Goal: Check status: Check status

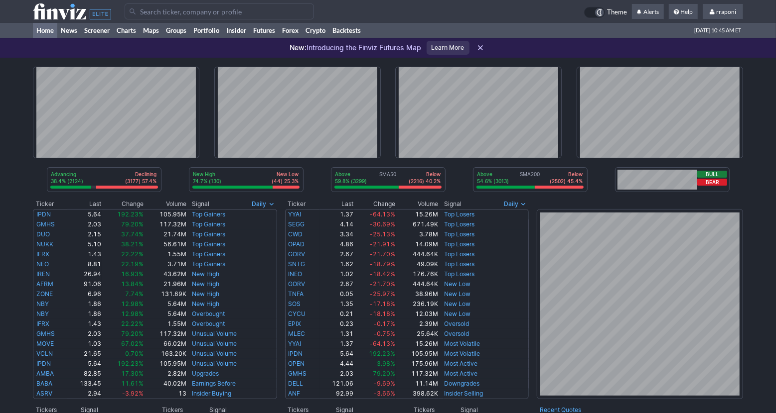
click at [213, 32] on link "Portfolio" at bounding box center [206, 30] width 33 height 15
click at [211, 37] on link "Portfolio" at bounding box center [206, 30] width 33 height 15
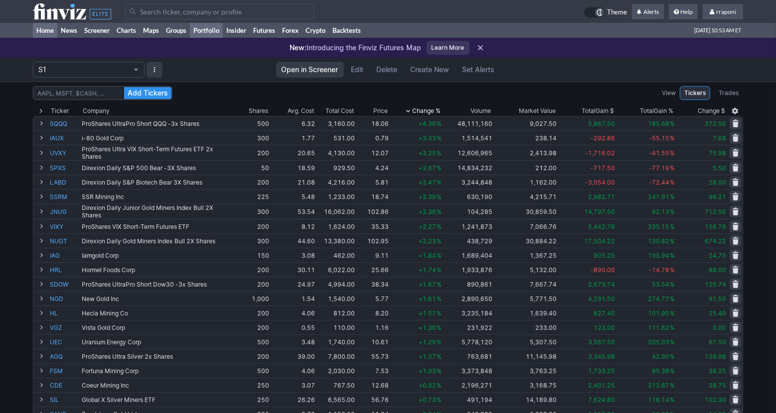
click at [54, 32] on link "Home" at bounding box center [45, 30] width 24 height 15
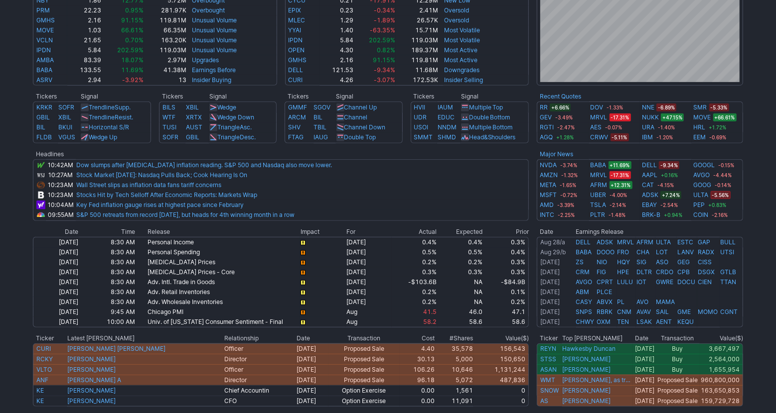
scroll to position [267, 0]
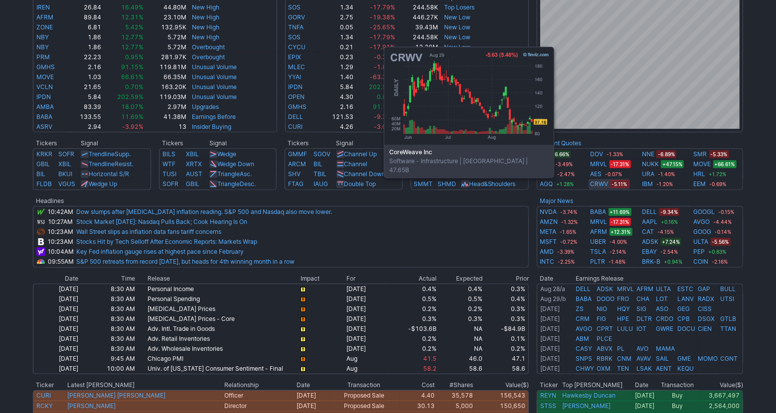
click at [597, 183] on link "CRWV" at bounding box center [599, 184] width 18 height 10
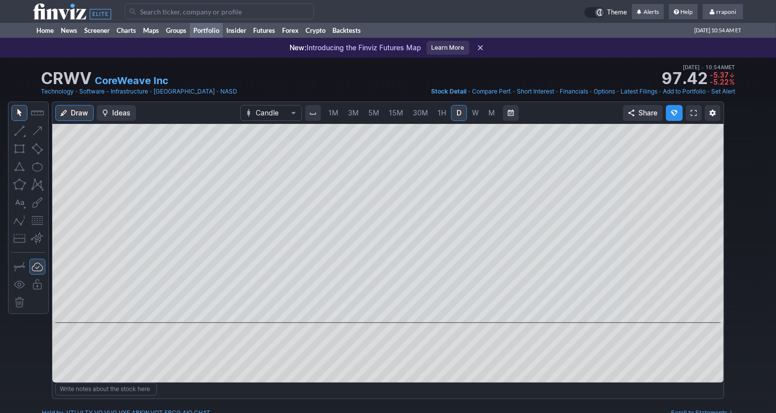
click at [212, 35] on link "Portfolio" at bounding box center [206, 30] width 33 height 15
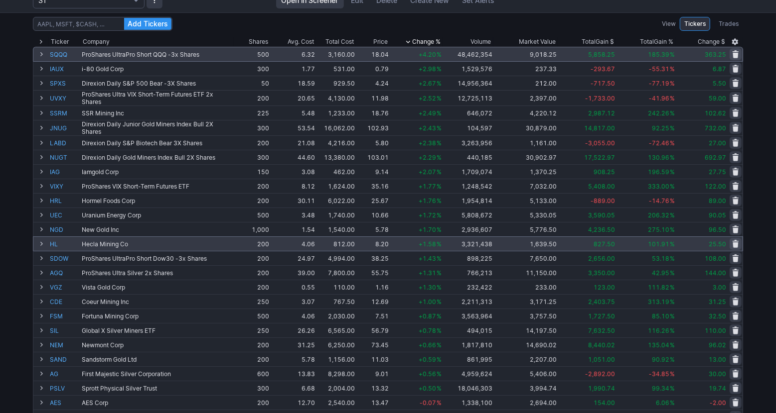
scroll to position [68, 0]
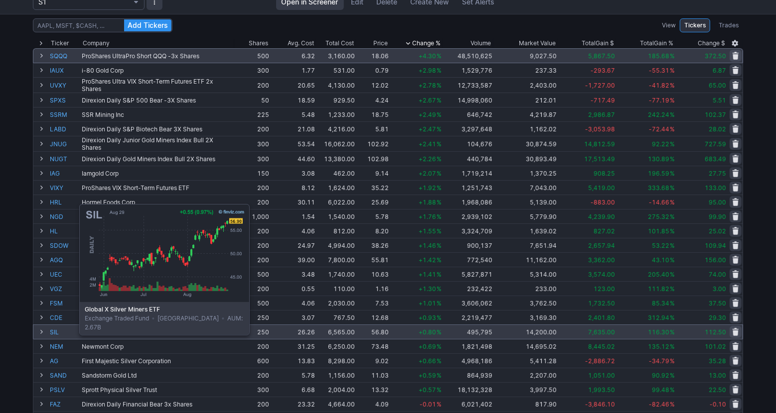
click at [54, 333] on link "SIL" at bounding box center [65, 332] width 30 height 14
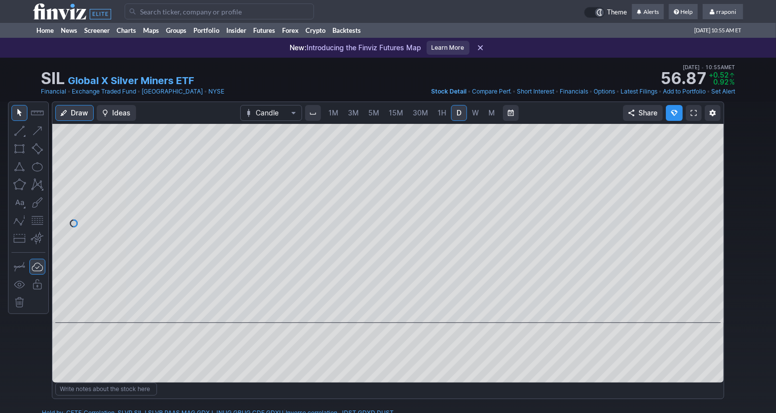
click at [492, 121] on link "M" at bounding box center [492, 113] width 16 height 16
click at [381, 306] on span at bounding box center [378, 309] width 13 height 8
click at [216, 24] on link "Portfolio" at bounding box center [206, 30] width 33 height 15
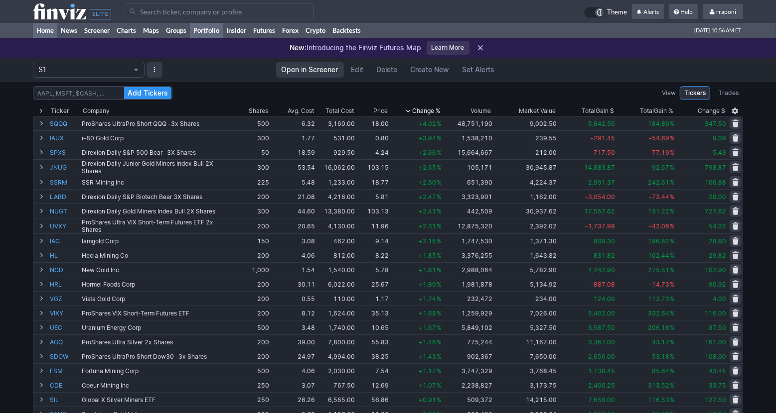
click at [50, 31] on link "Home" at bounding box center [45, 30] width 24 height 15
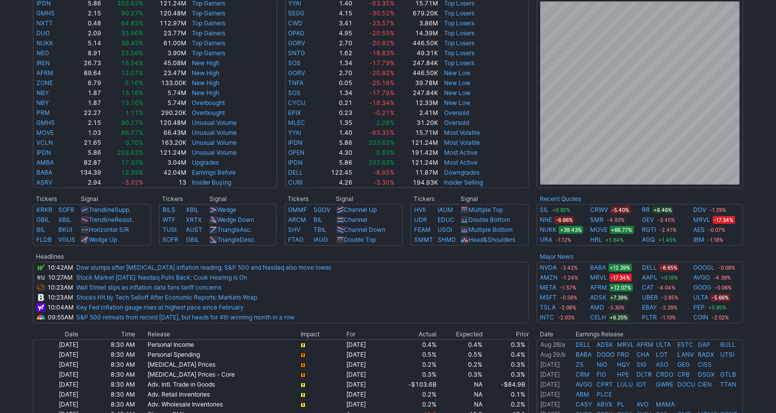
scroll to position [468, 0]
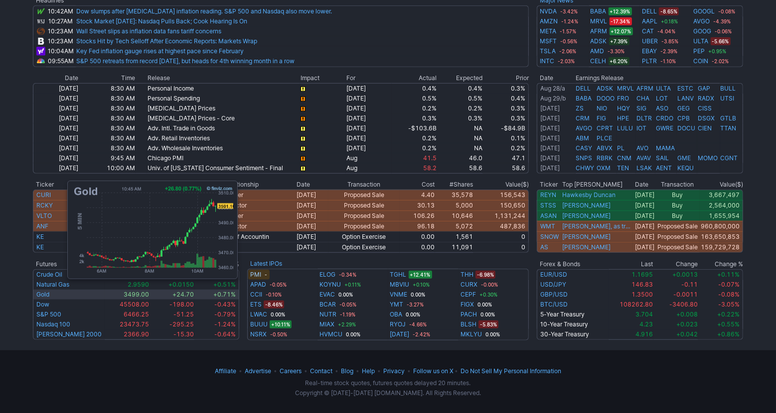
click at [61, 290] on td "Gold" at bounding box center [69, 295] width 72 height 10
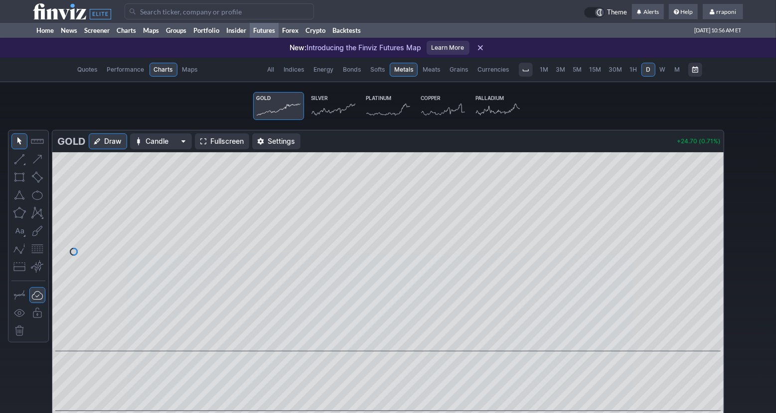
click at [332, 105] on icon at bounding box center [333, 110] width 44 height 14
click at [558, 71] on span "3M" at bounding box center [560, 69] width 9 height 7
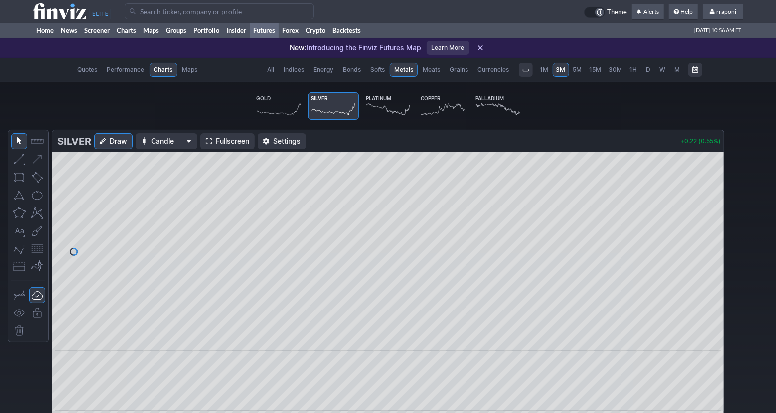
click at [550, 71] on link "1M" at bounding box center [543, 70] width 15 height 14
click at [677, 70] on span "M" at bounding box center [676, 69] width 5 height 7
